Goal: Task Accomplishment & Management: Manage account settings

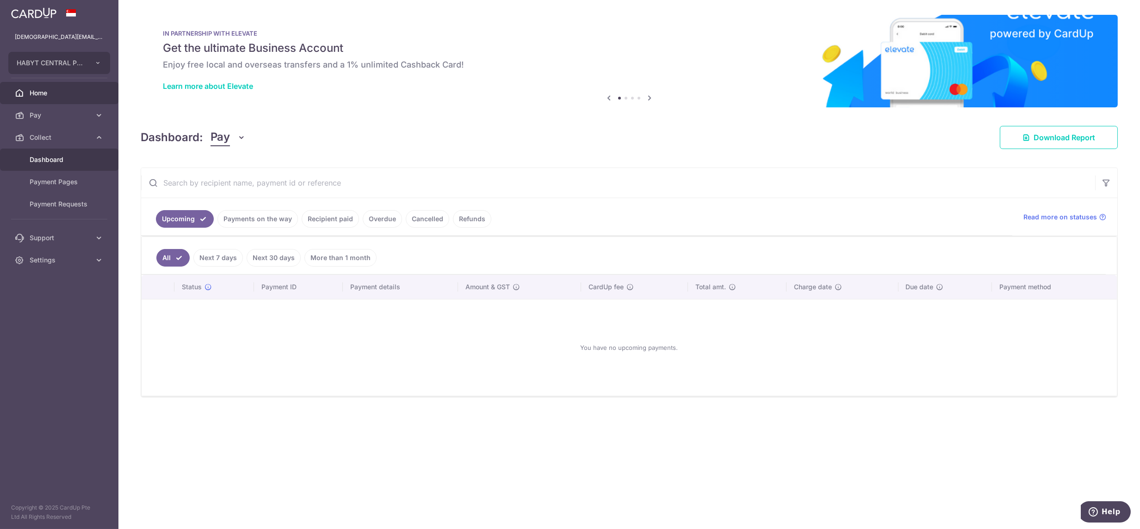
click at [62, 153] on link "Dashboard" at bounding box center [59, 160] width 118 height 22
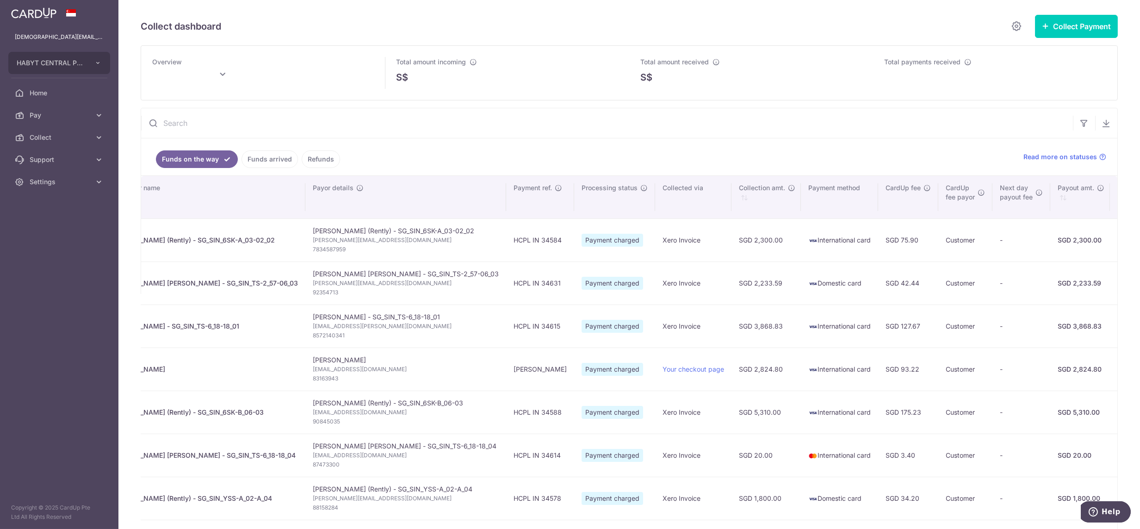
scroll to position [0, 46]
type input "[DATE]"
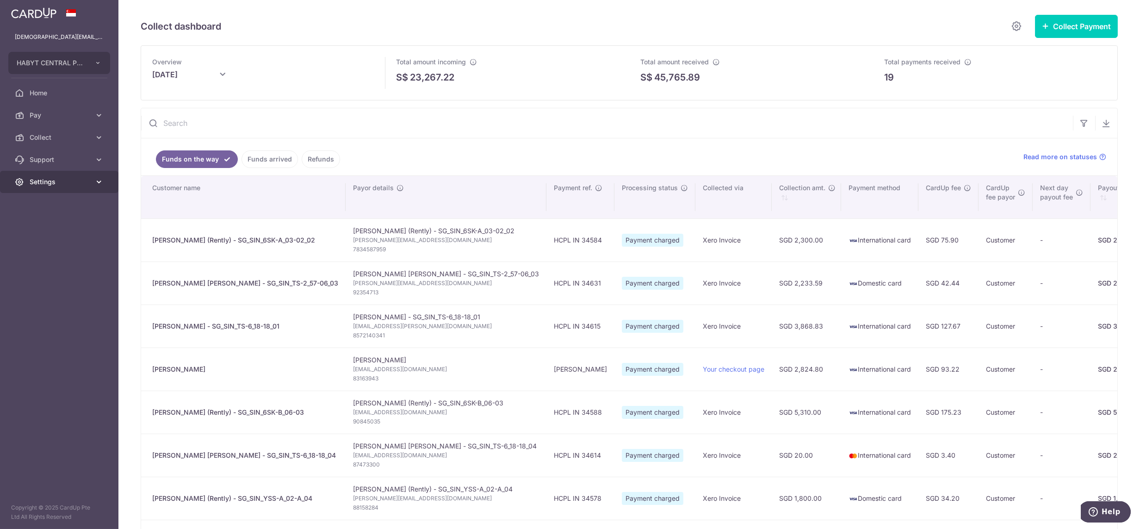
drag, startPoint x: 47, startPoint y: 179, endPoint x: 50, endPoint y: 190, distance: 11.3
click at [47, 179] on span "Settings" at bounding box center [60, 181] width 61 height 9
click at [51, 232] on link "Logout" at bounding box center [59, 226] width 118 height 22
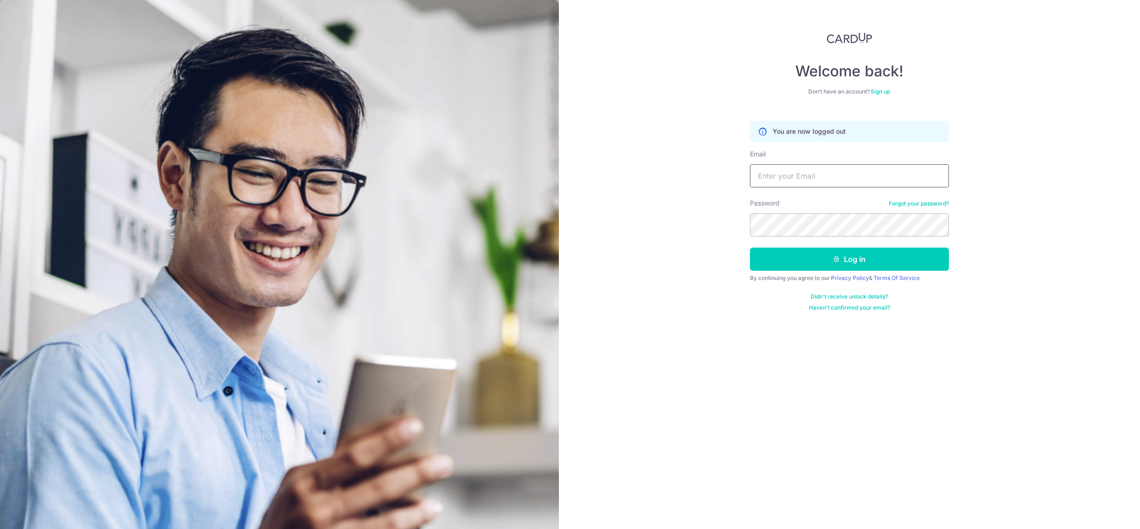
click at [790, 183] on input "Email" at bounding box center [849, 175] width 199 height 23
type input "[DEMOGRAPHIC_DATA][EMAIL_ADDRESS][DOMAIN_NAME]"
click at [750, 248] on button "Log in" at bounding box center [849, 259] width 199 height 23
